Goal: Find contact information: Find contact information

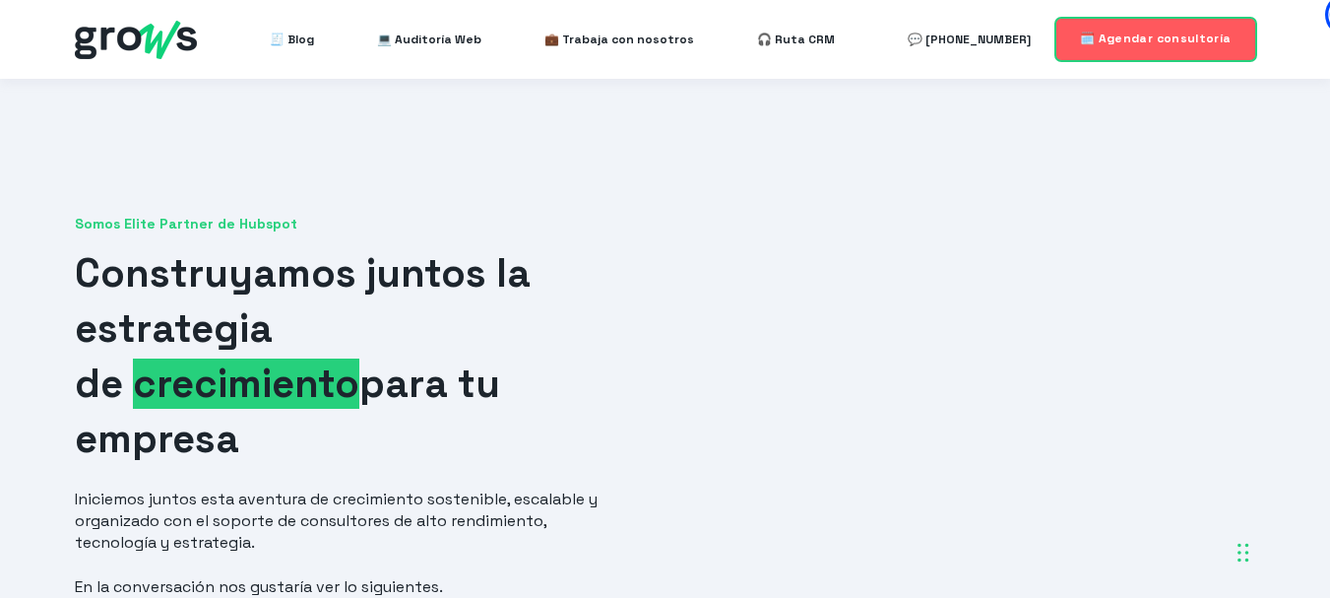
click at [1153, 49] on link "🗓️ Agendar consultoría" at bounding box center [1156, 39] width 201 height 42
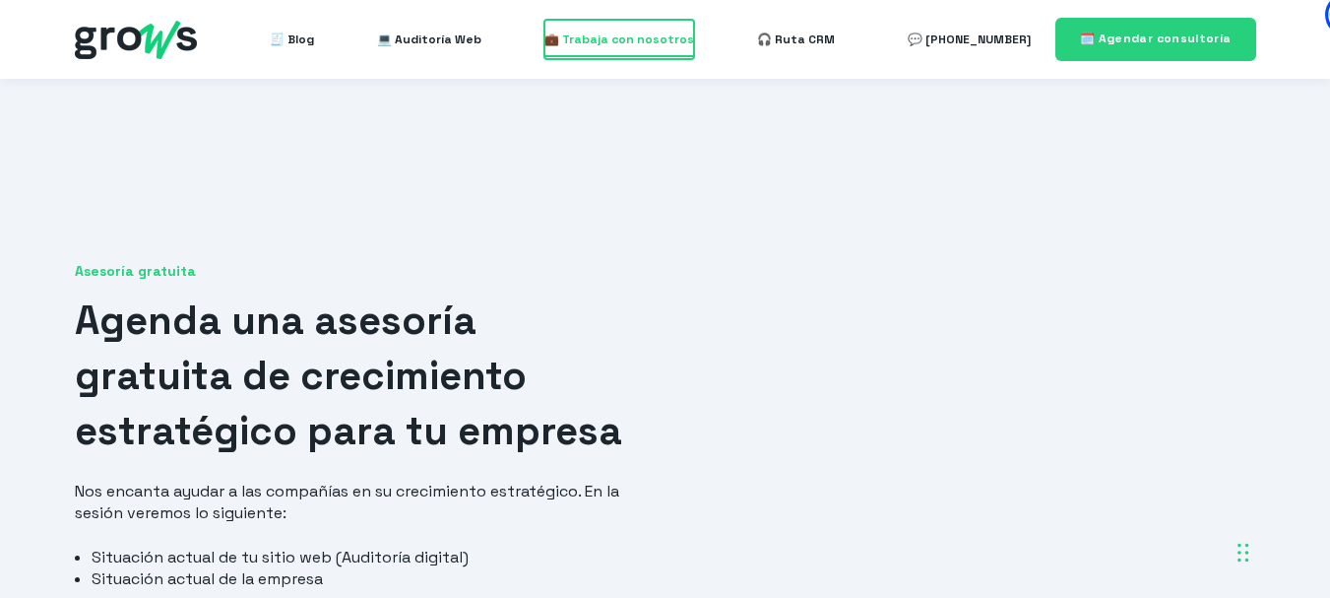
click at [596, 40] on span "💼 Trabaja con nosotros" at bounding box center [619, 39] width 150 height 39
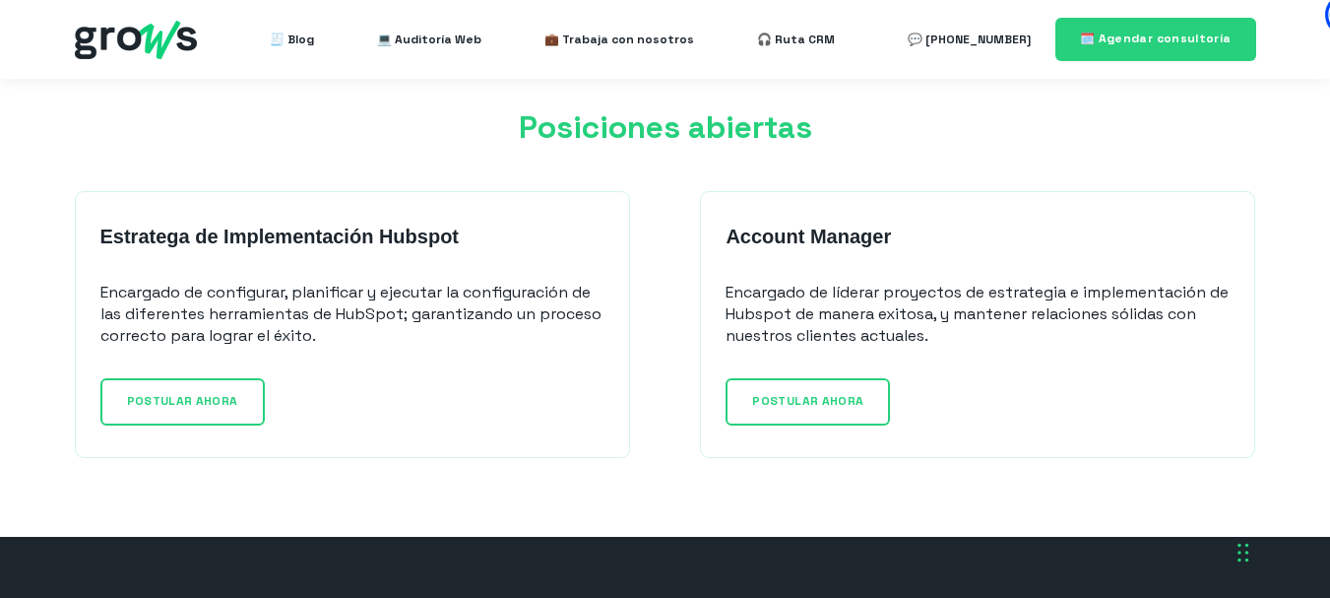
scroll to position [1575, 0]
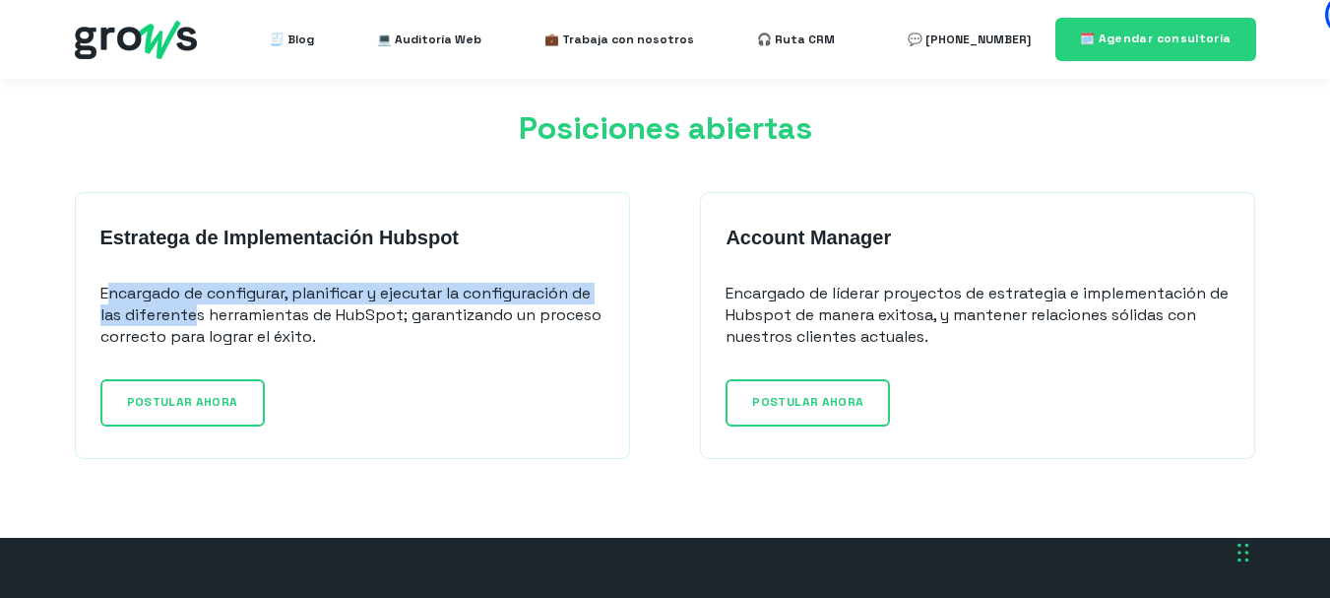
drag, startPoint x: 109, startPoint y: 290, endPoint x: 199, endPoint y: 327, distance: 96.7
click at [199, 325] on p "Encargado de configurar, planificar y ejecutar la configuración de las diferent…" at bounding box center [352, 315] width 504 height 65
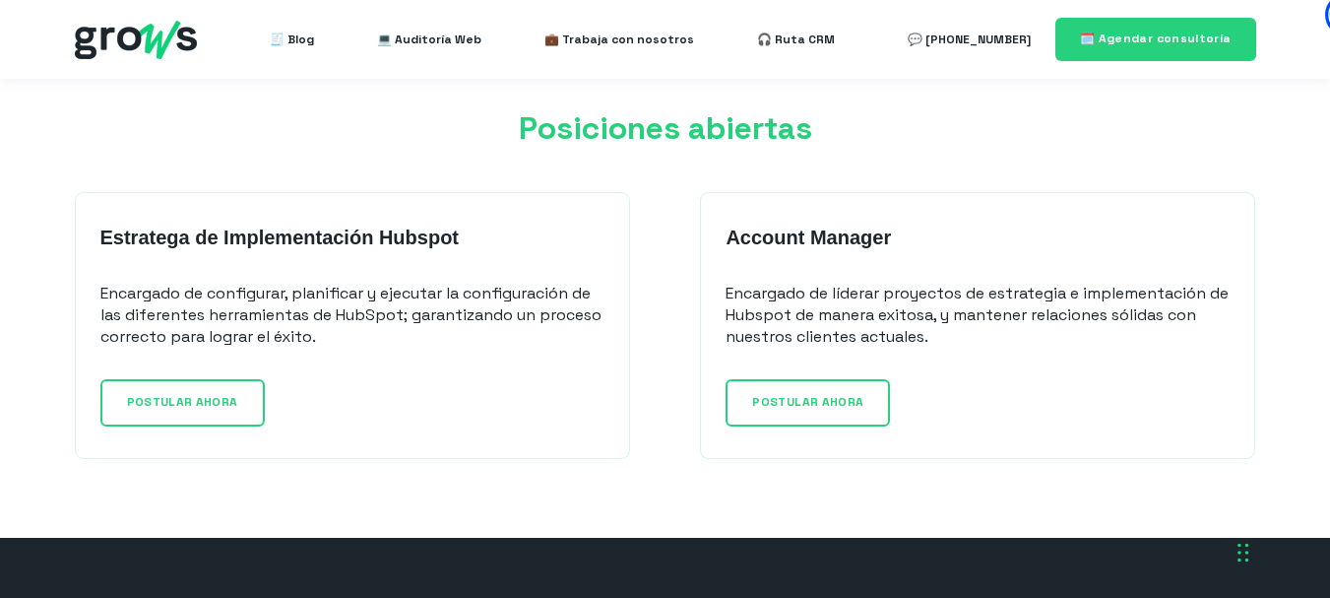
click at [326, 352] on div "Estratega de Implementación Hubspot Encargado de configurar, planificar y ejecu…" at bounding box center [352, 325] width 555 height 267
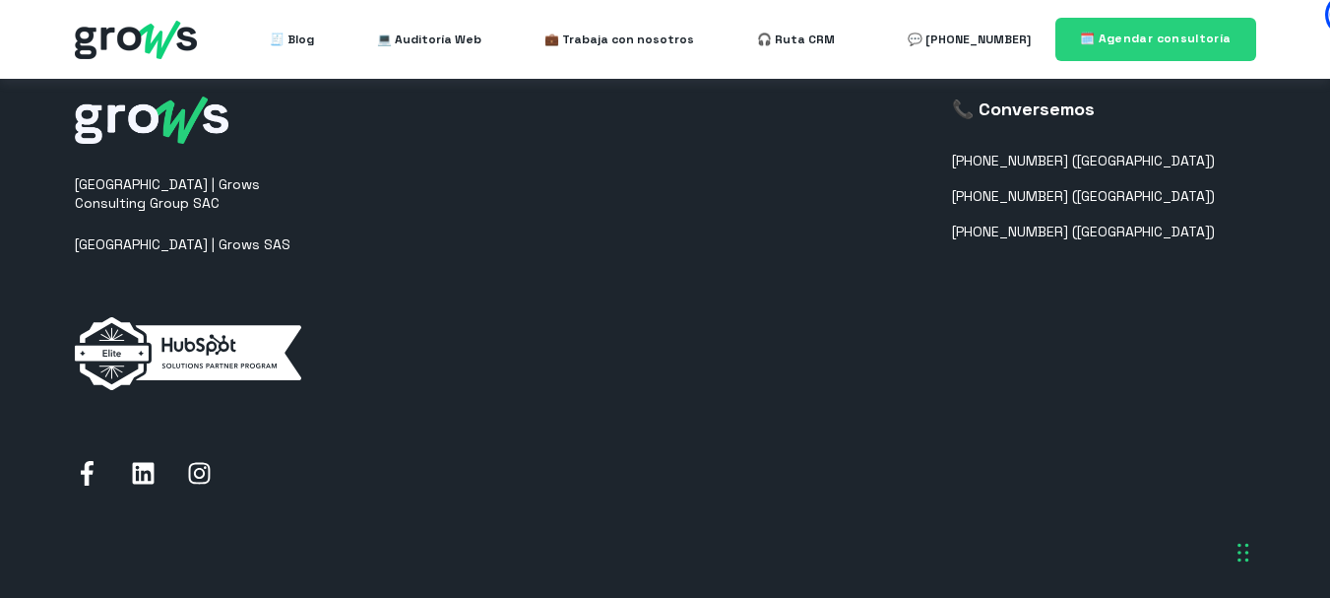
scroll to position [2068, 0]
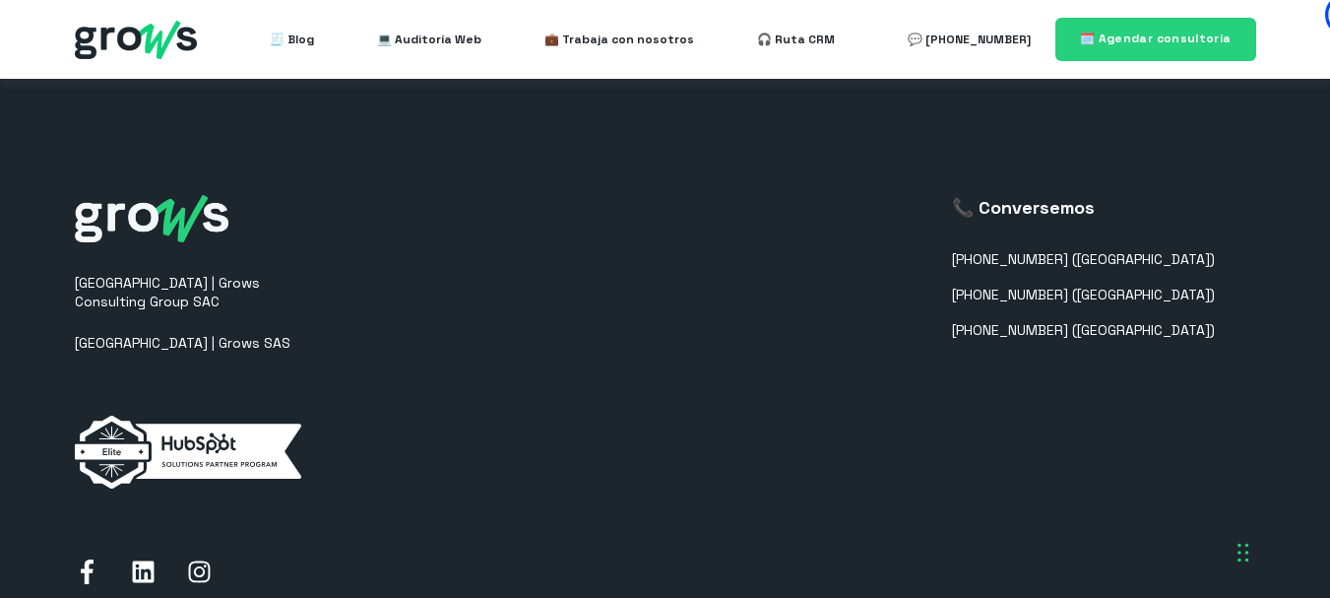
click at [1139, 374] on div "📞 Conversemos [PHONE_NUMBER] ([GEOGRAPHIC_DATA]) [PHONE_NUMBER] ([GEOGRAPHIC_DA…" at bounding box center [1083, 393] width 263 height 397
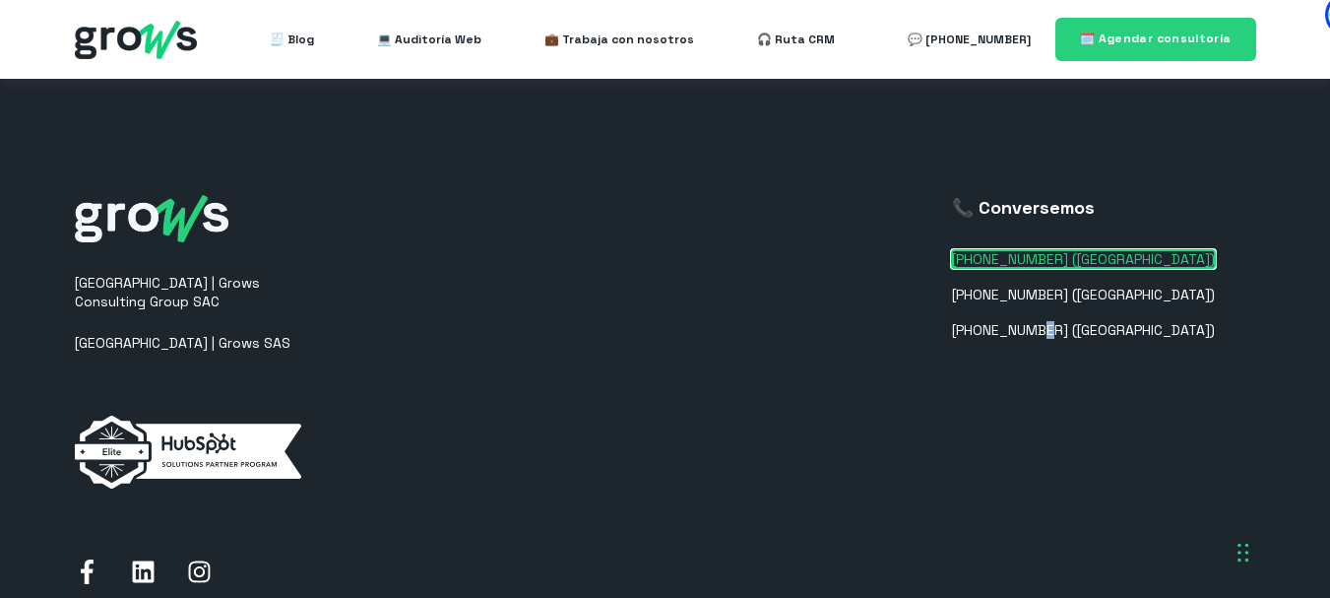
click at [1100, 264] on link "[PHONE_NUMBER] ([GEOGRAPHIC_DATA])" at bounding box center [1083, 259] width 263 height 17
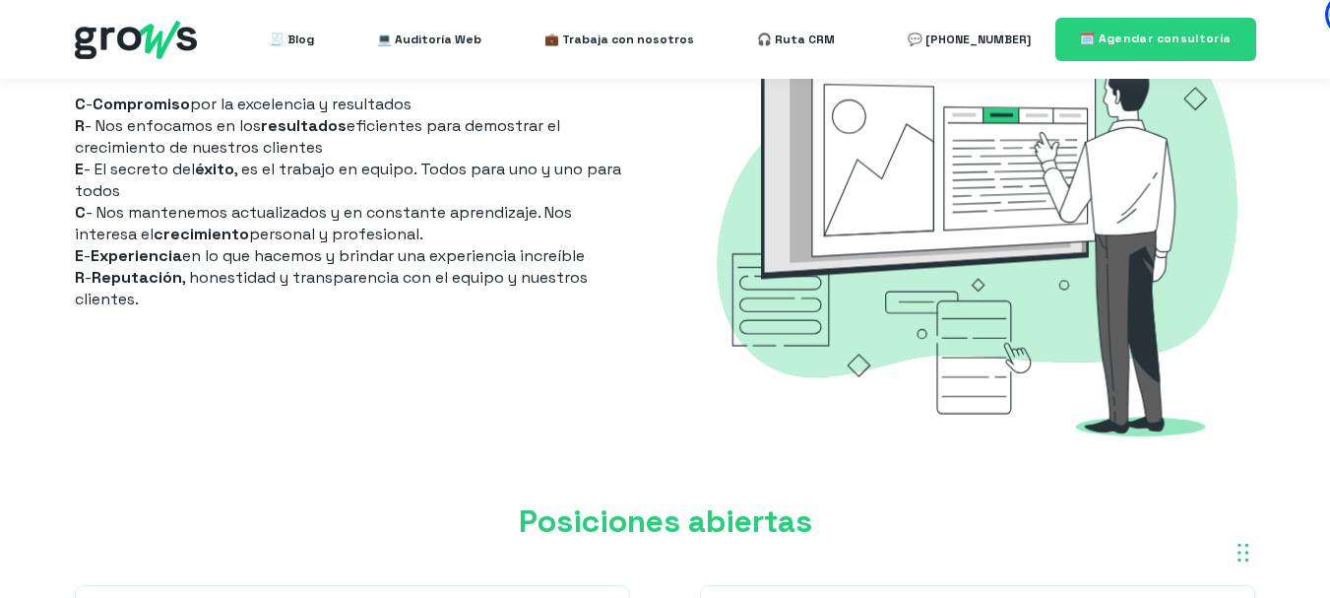
scroll to position [1182, 0]
